Goal: Task Accomplishment & Management: Complete application form

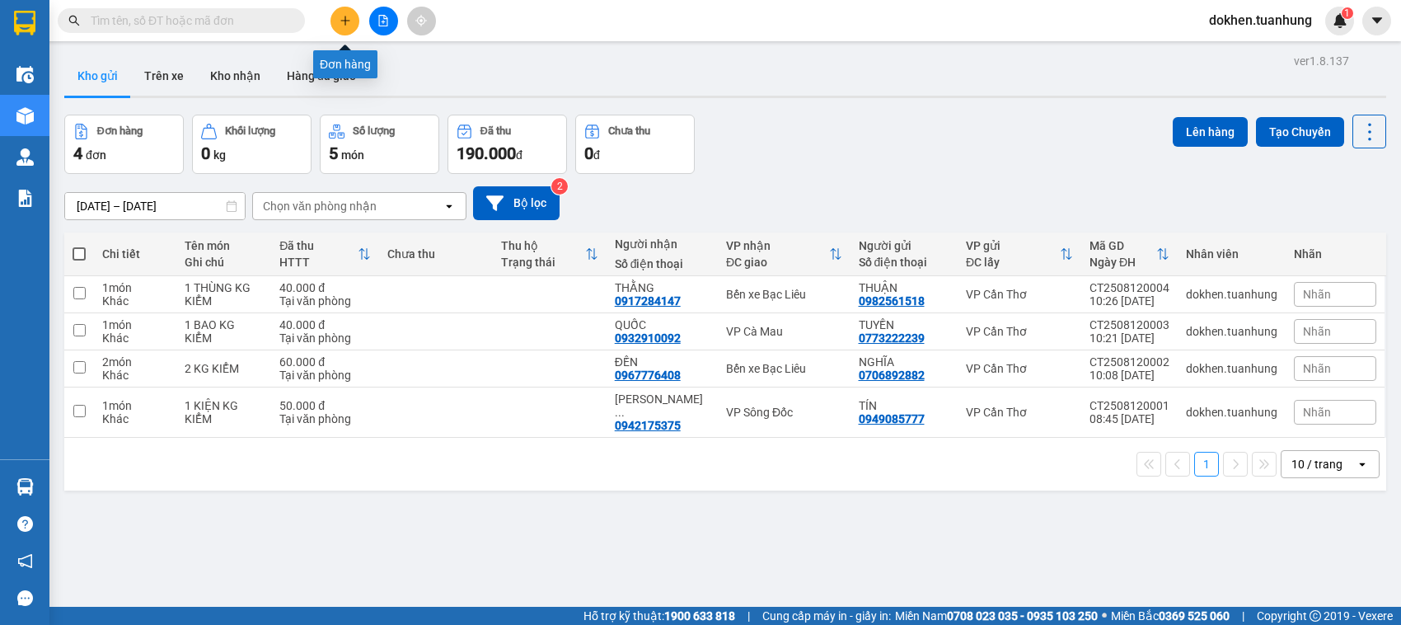
click at [346, 16] on icon "plus" at bounding box center [346, 21] width 12 height 12
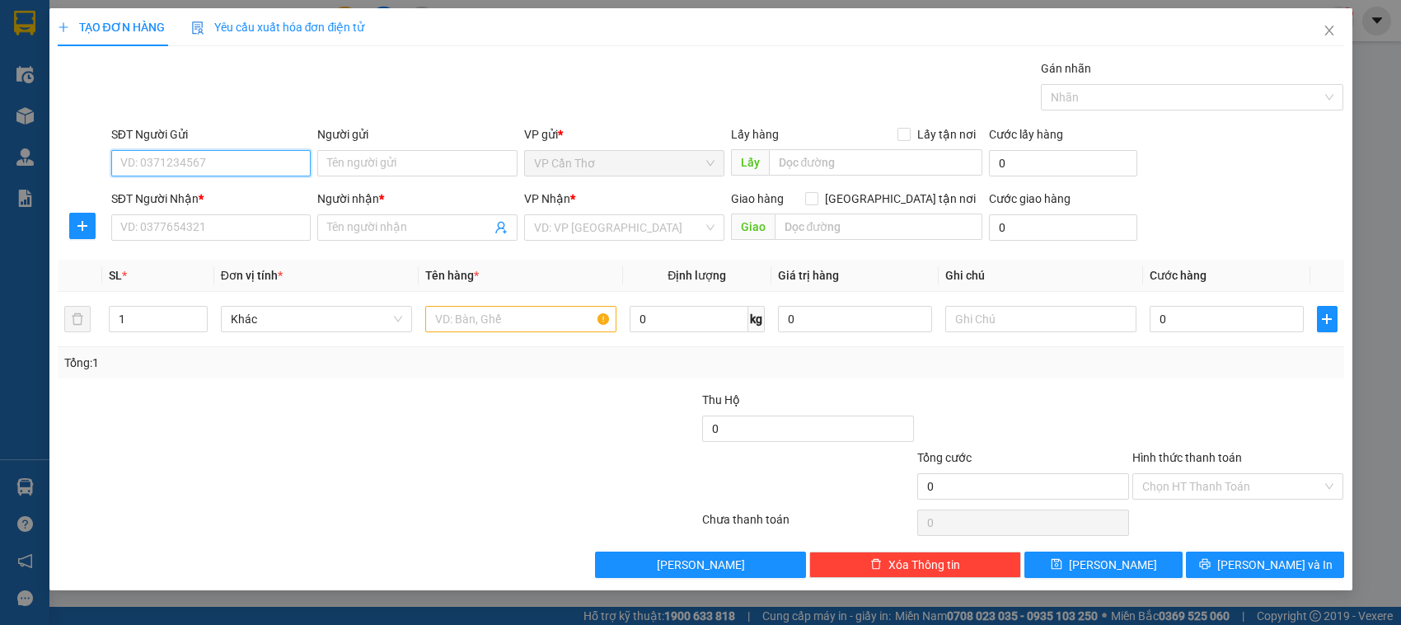
click at [162, 163] on input "SĐT Người Gửi" at bounding box center [211, 163] width 200 height 26
click at [175, 203] on div "0931013556 - BÉ 5" at bounding box center [211, 197] width 181 height 18
type input "0931013556"
type input "BÉ 5"
type input "0931013556"
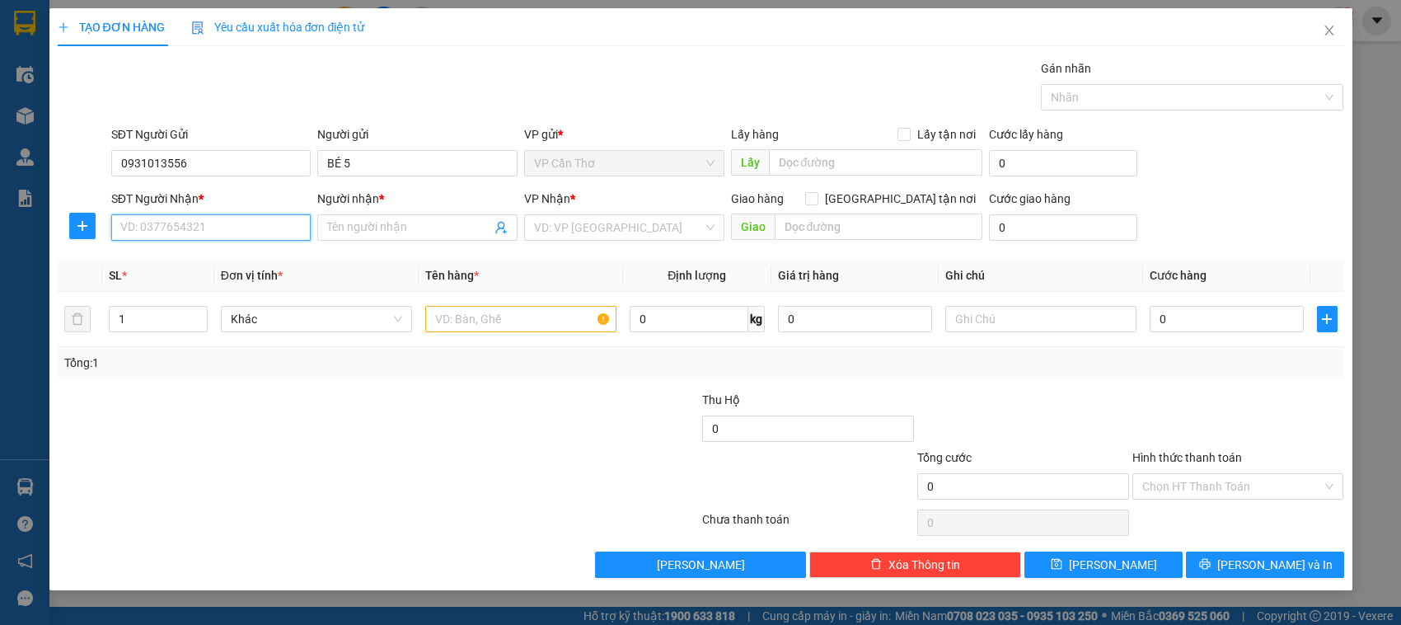
click at [169, 233] on input "SĐT Người Nhận *" at bounding box center [211, 227] width 200 height 26
click at [170, 286] on div "0916303849 - NGỌC" at bounding box center [211, 288] width 181 height 18
type input "0916303849"
type input "NGỌC"
click at [443, 330] on input "text" at bounding box center [520, 319] width 191 height 26
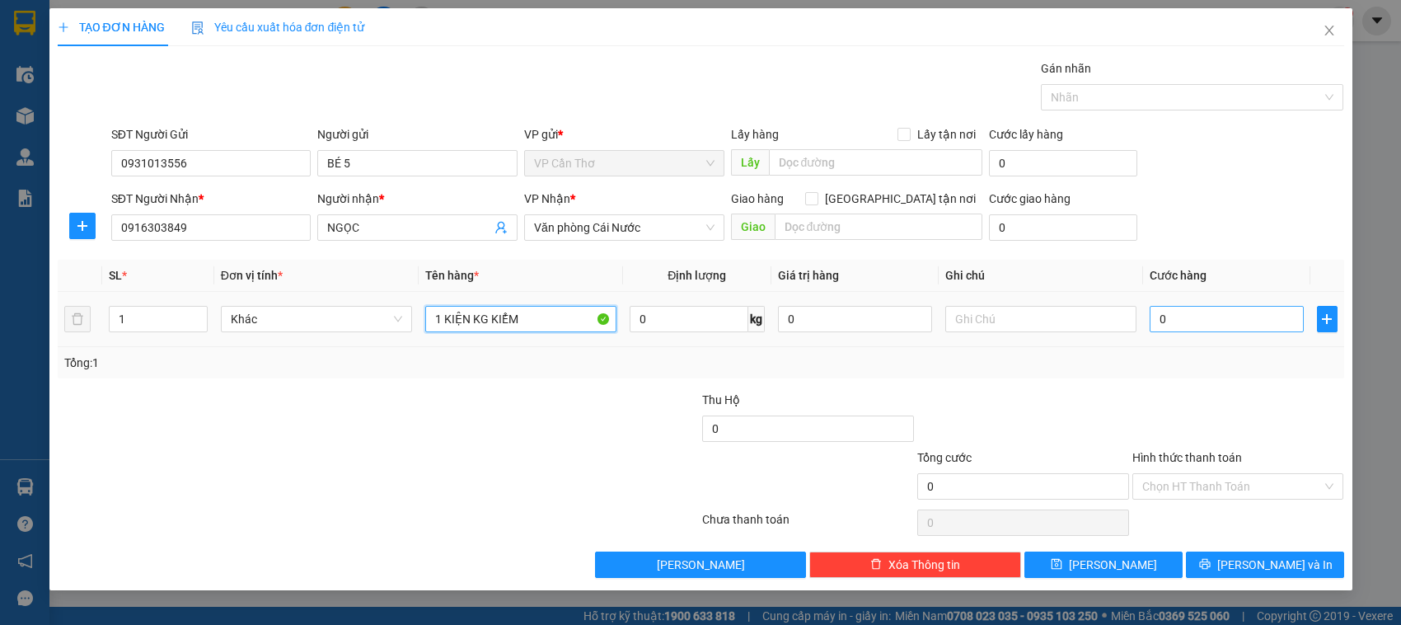
type input "1 KIỆN KG KIỂM"
click at [1158, 327] on input "0" at bounding box center [1227, 319] width 154 height 26
type input "4"
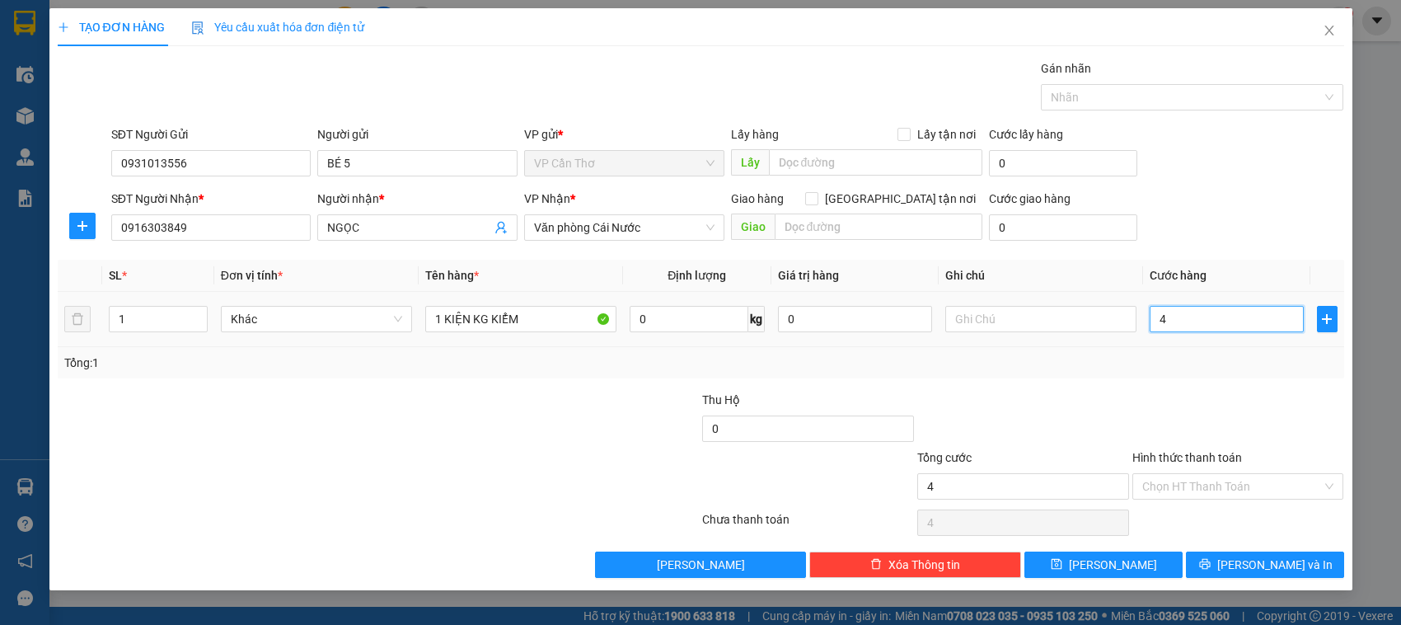
type input "40"
type input "400"
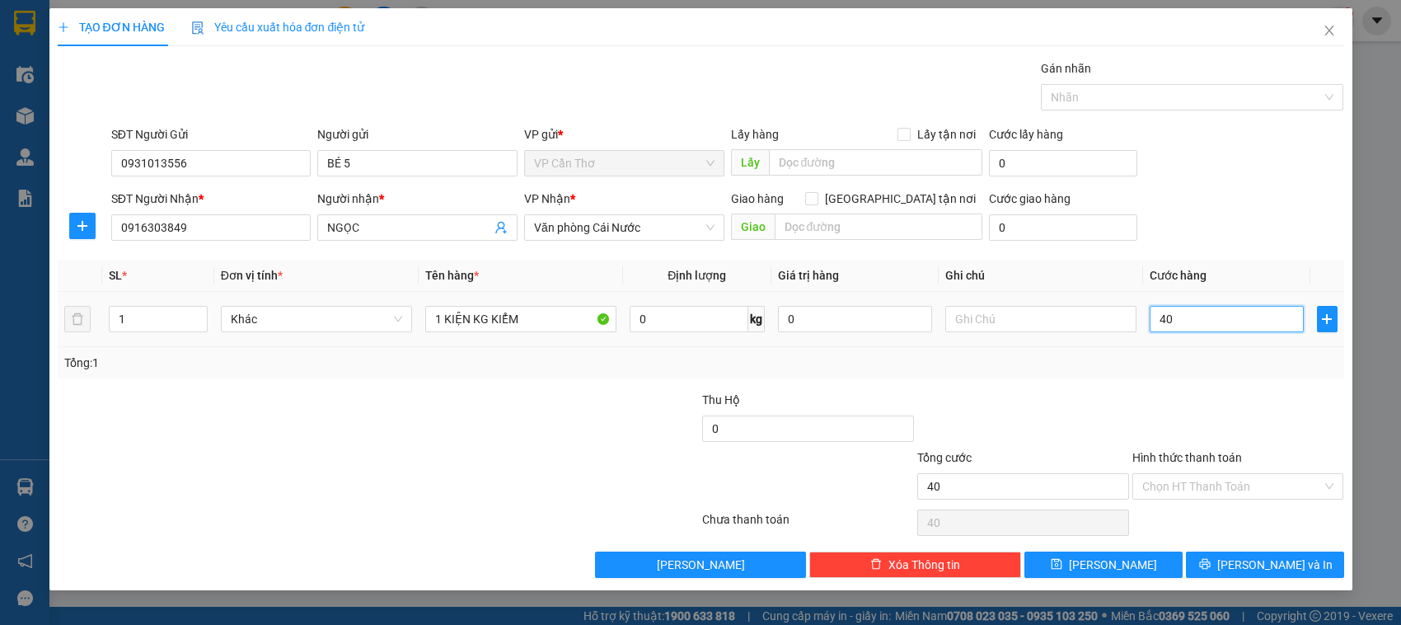
type input "400"
type input "4.000"
type input "40.000"
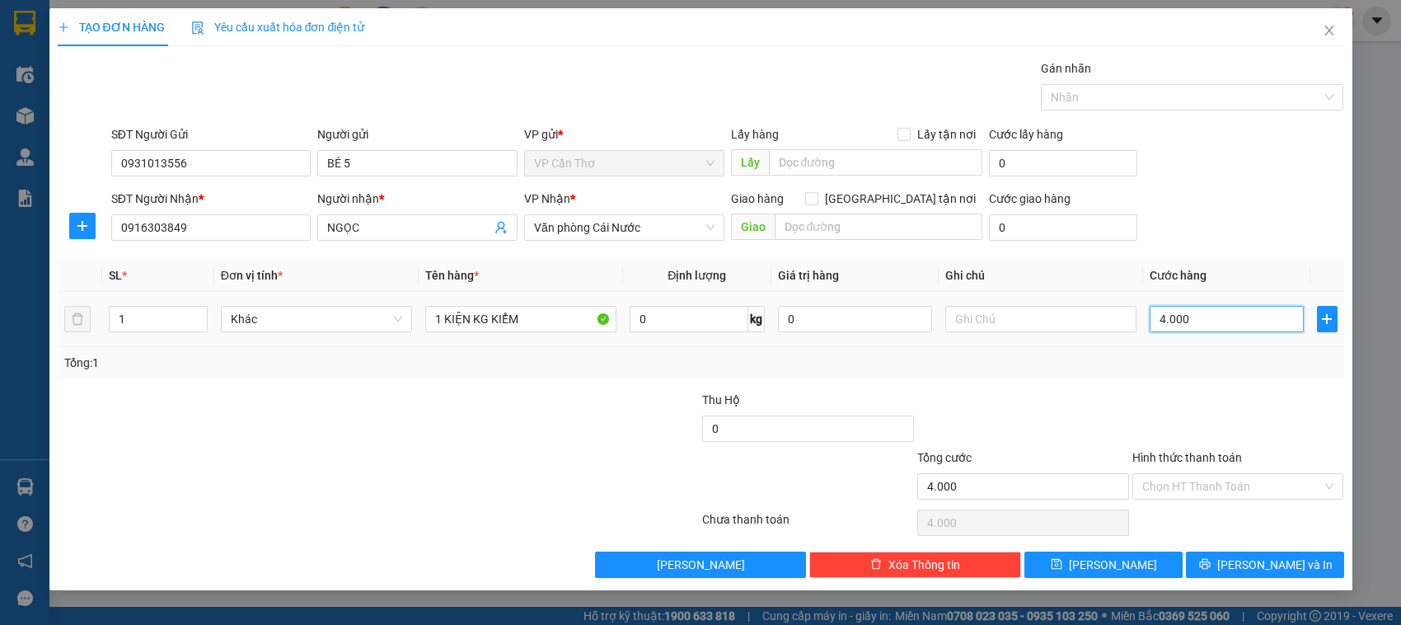
type input "40.000"
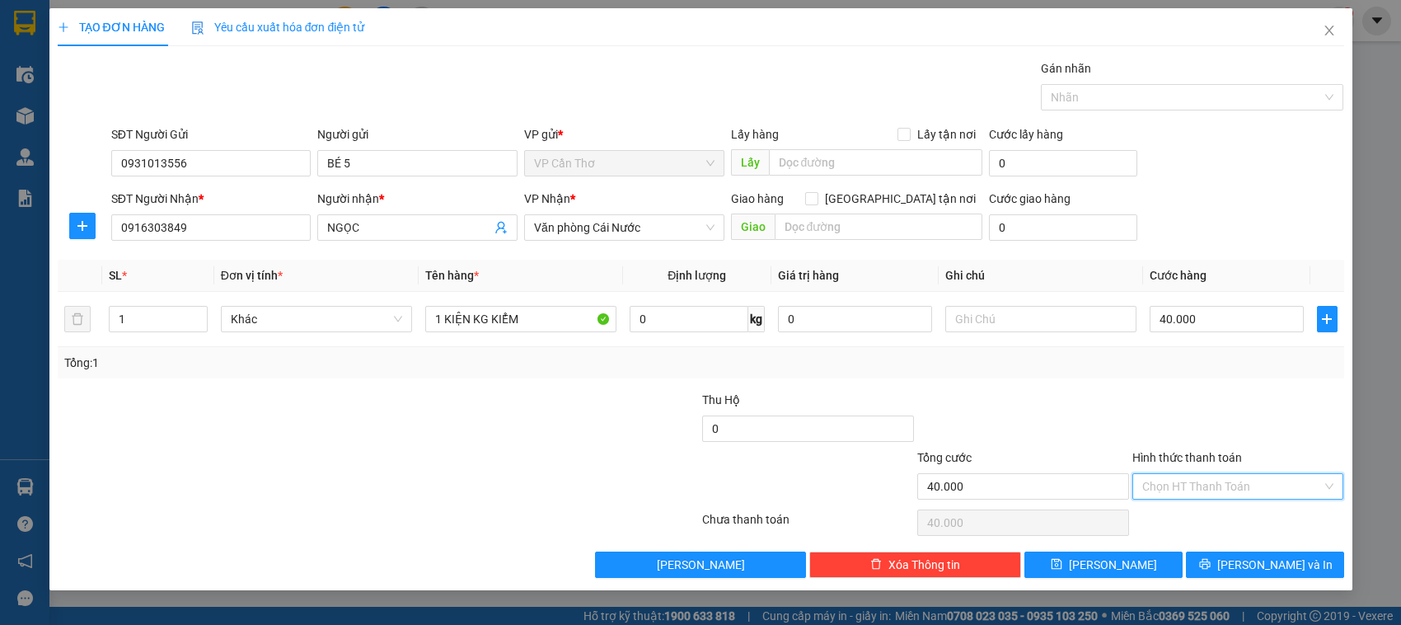
click at [1202, 491] on input "Hình thức thanh toán" at bounding box center [1233, 486] width 181 height 25
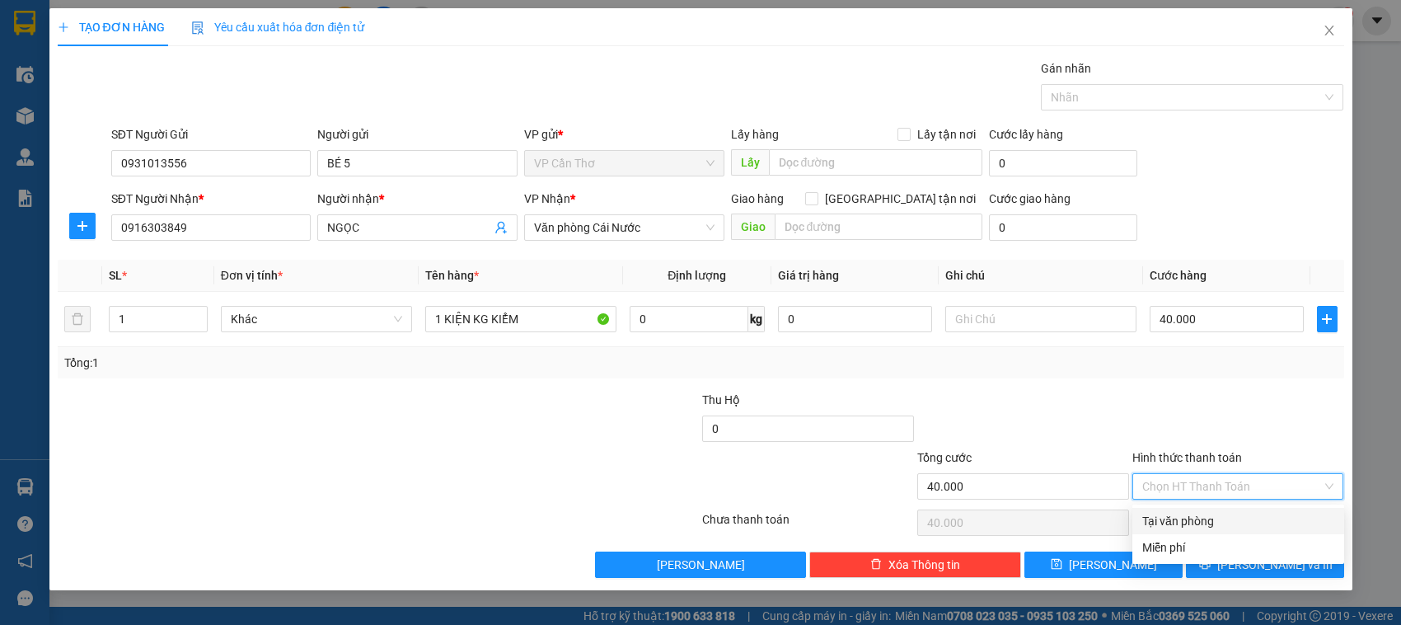
click at [1199, 521] on div "Tại văn phòng" at bounding box center [1239, 521] width 192 height 18
type input "0"
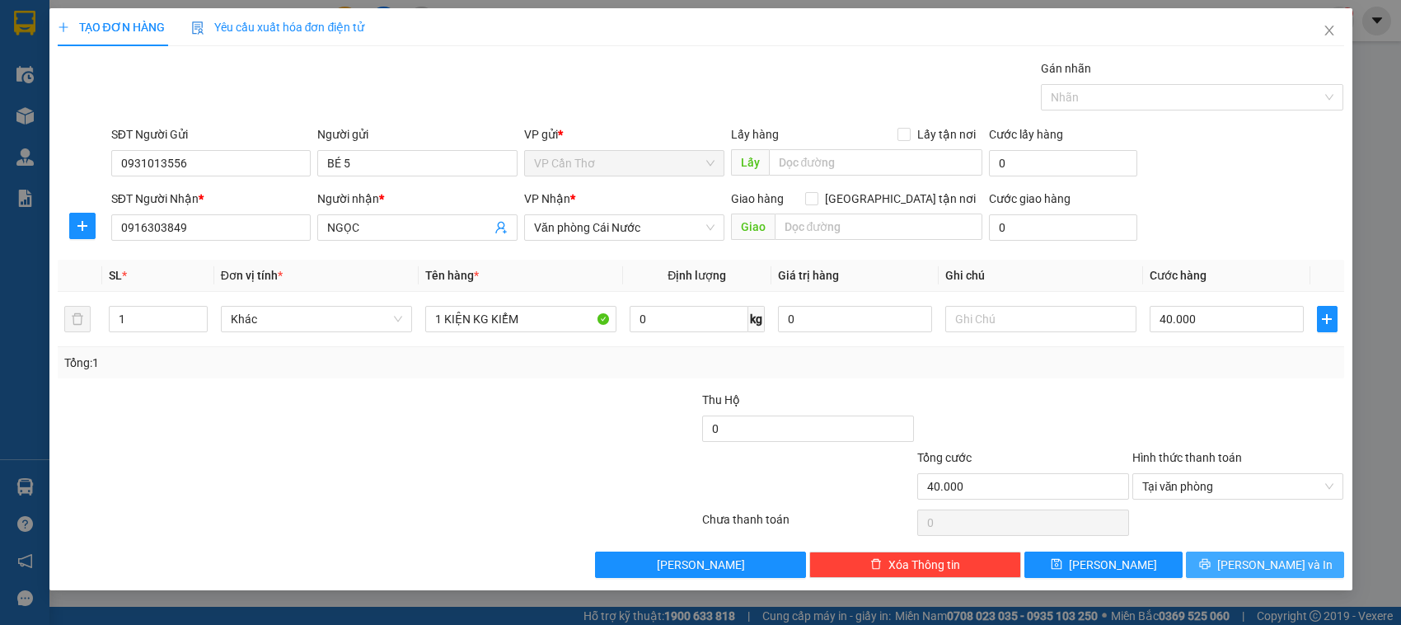
click at [1209, 565] on button "[PERSON_NAME] và In" at bounding box center [1265, 565] width 158 height 26
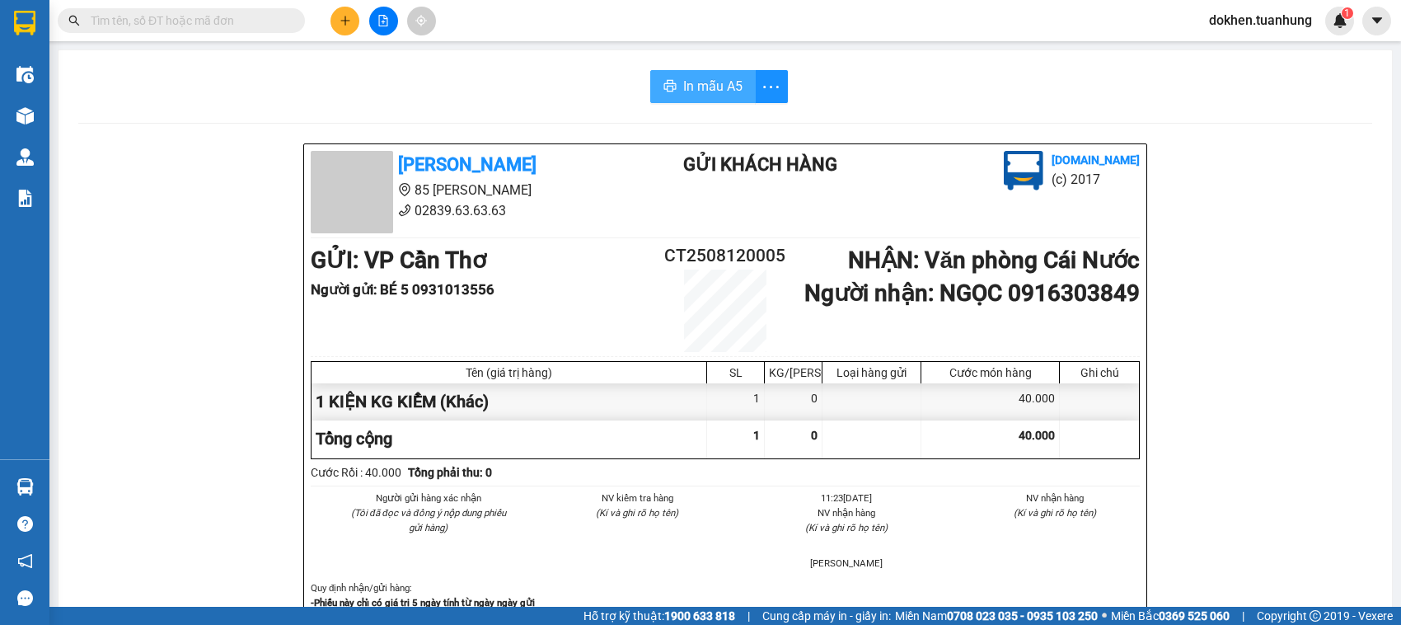
click at [706, 92] on span "In mẫu A5" at bounding box center [712, 86] width 59 height 21
